Goal: Find specific page/section: Find specific page/section

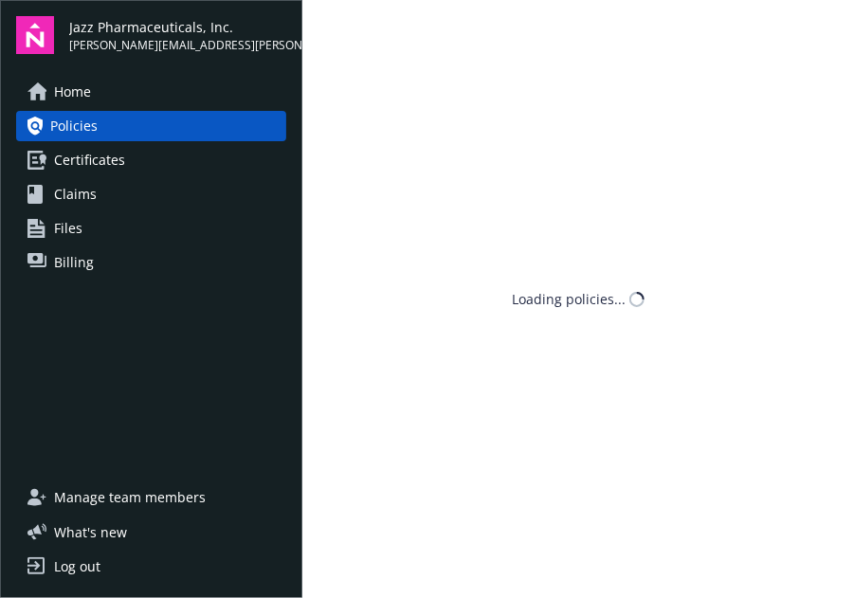
click at [56, 230] on span "Files" at bounding box center [68, 228] width 28 height 30
